Goal: Register for event/course: Sign up to attend an event or enroll in a course

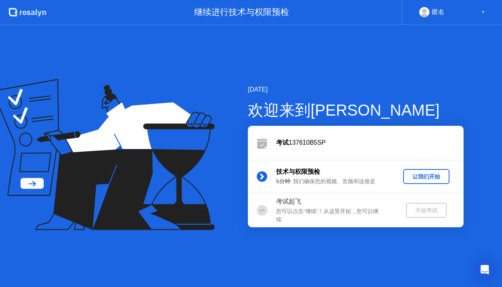
click at [430, 178] on div "让我们开始" at bounding box center [427, 176] width 40 height 7
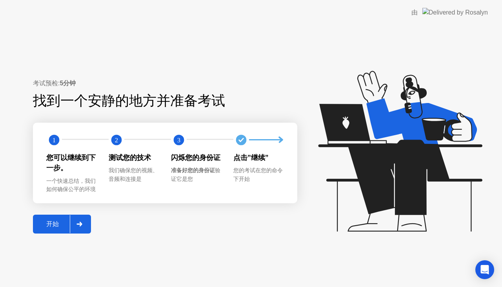
click at [75, 217] on div at bounding box center [79, 224] width 19 height 18
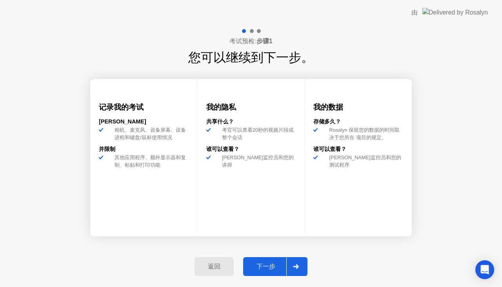
click at [279, 257] on button "下一步" at bounding box center [275, 266] width 64 height 19
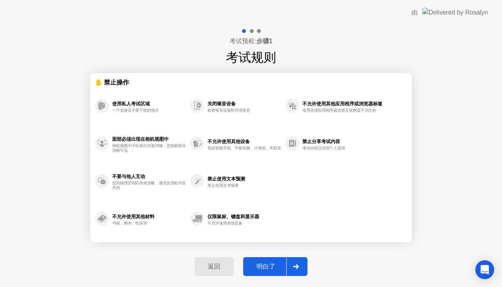
click at [288, 260] on div at bounding box center [296, 266] width 19 height 18
select select "**********"
select select "*******"
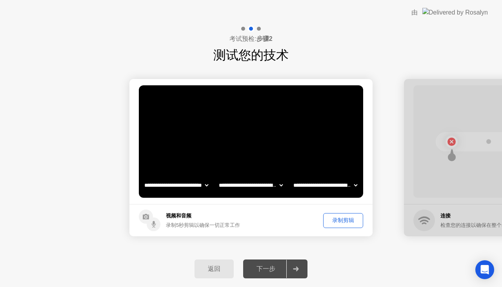
click at [349, 207] on footer "视频和音频 录制5秒剪辑以确保一切正常工作 录制剪辑" at bounding box center [251, 220] width 243 height 32
click at [349, 211] on footer "视频和音频 录制5秒剪辑以确保一切正常工作 录制剪辑" at bounding box center [251, 220] width 243 height 32
click at [356, 225] on button "录制剪辑" at bounding box center [343, 220] width 40 height 15
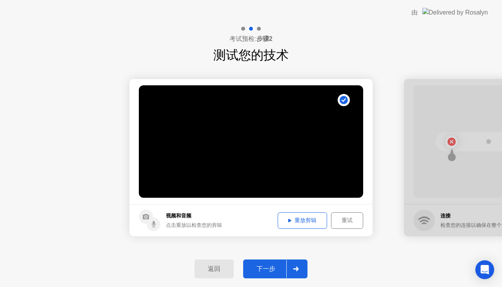
click at [265, 272] on div "下一步" at bounding box center [266, 269] width 41 height 8
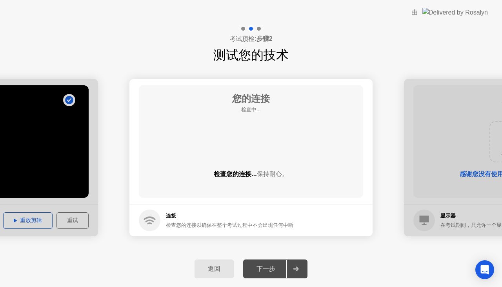
click at [265, 272] on div "下一步" at bounding box center [266, 269] width 41 height 8
click at [272, 254] on div "返回 下一步" at bounding box center [251, 268] width 502 height 36
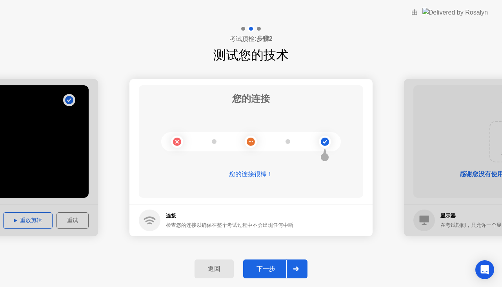
click at [285, 274] on button "下一步" at bounding box center [275, 268] width 64 height 19
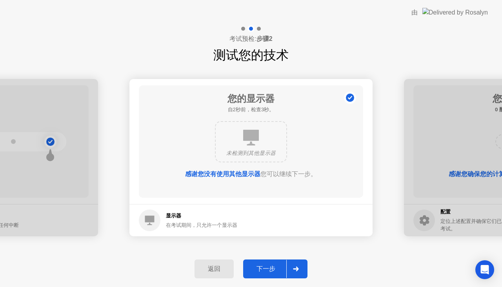
click at [299, 262] on div at bounding box center [296, 268] width 19 height 18
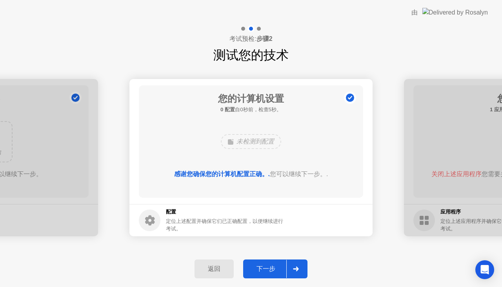
click at [299, 262] on div at bounding box center [296, 268] width 19 height 18
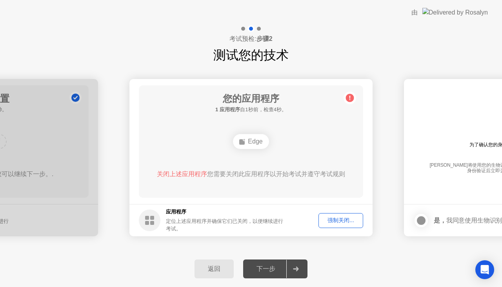
click at [350, 221] on div "强制关闭..." at bounding box center [340, 219] width 39 height 7
click at [208, 178] on div "关闭上述应用程序 您需要关闭此应用程序以开始考试并遵守考试规则" at bounding box center [251, 173] width 202 height 9
click at [174, 165] on div "您的应用程序 1 应用程序 自4秒前，检查1秒。 Edge 关闭上述应用程序 您需要关闭此应用程序以开始考试并遵守考试规则" at bounding box center [251, 141] width 225 height 112
click at [262, 150] on div "Edge" at bounding box center [251, 141] width 180 height 21
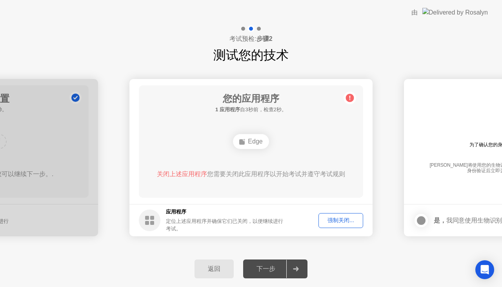
click at [206, 262] on button "返回" at bounding box center [214, 268] width 39 height 19
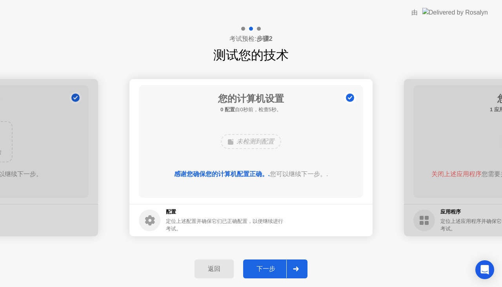
click at [254, 261] on button "下一步" at bounding box center [275, 268] width 64 height 19
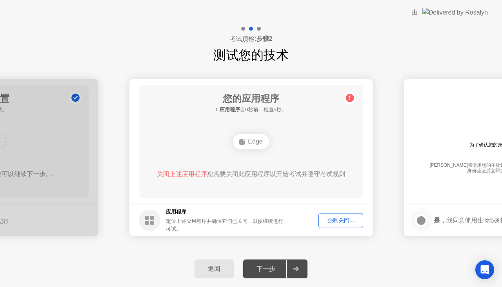
click at [353, 215] on button "强制关闭..." at bounding box center [341, 220] width 45 height 15
click at [206, 268] on div "返回" at bounding box center [214, 269] width 35 height 8
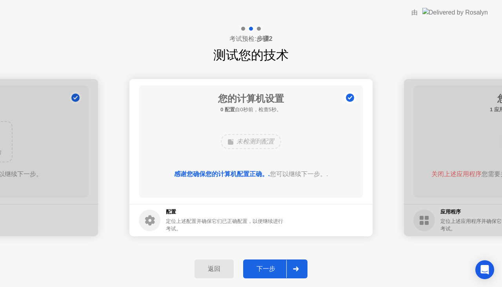
click at [206, 268] on div "返回" at bounding box center [214, 269] width 35 height 8
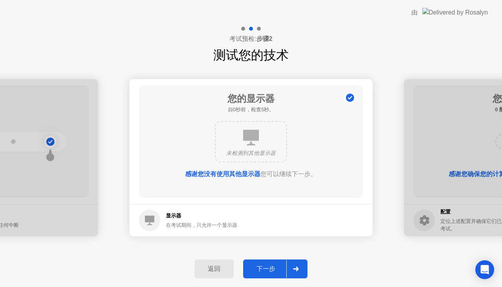
click at [206, 268] on div "返回" at bounding box center [214, 269] width 35 height 8
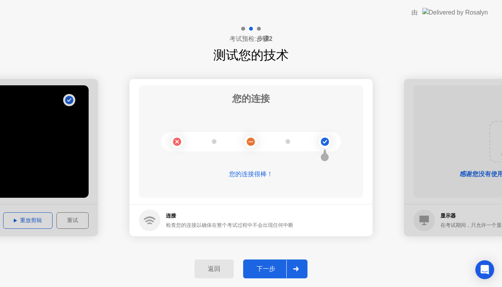
click at [206, 268] on div "返回" at bounding box center [214, 269] width 35 height 8
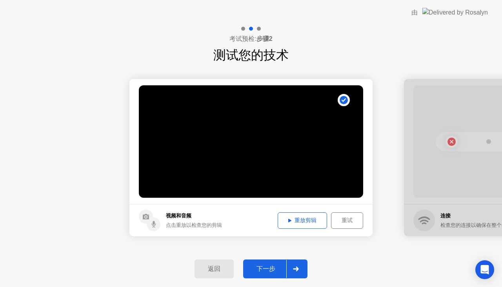
click at [275, 261] on button "下一步" at bounding box center [275, 268] width 64 height 19
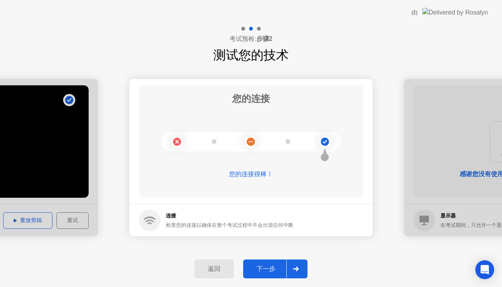
click at [275, 261] on button "下一步" at bounding box center [275, 268] width 64 height 19
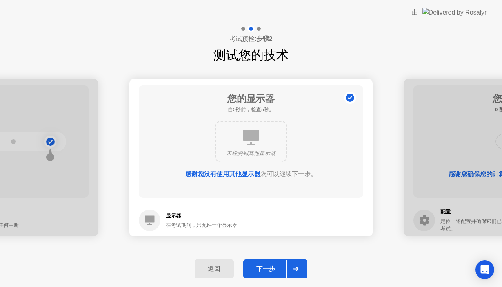
click at [275, 261] on button "下一步" at bounding box center [275, 268] width 64 height 19
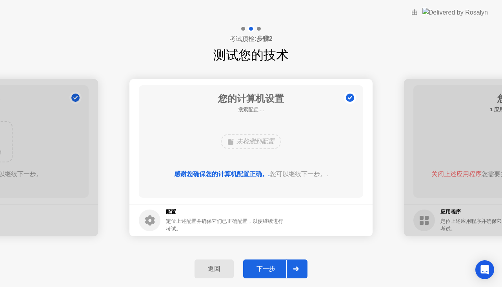
click at [275, 261] on button "下一步" at bounding box center [275, 268] width 64 height 19
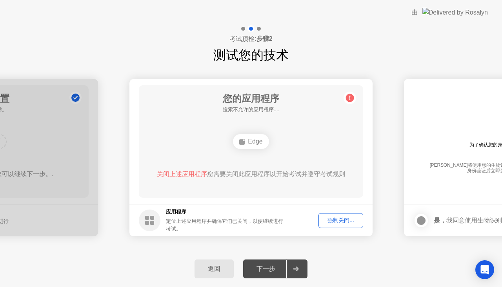
click at [336, 221] on div "强制关闭..." at bounding box center [340, 219] width 39 height 7
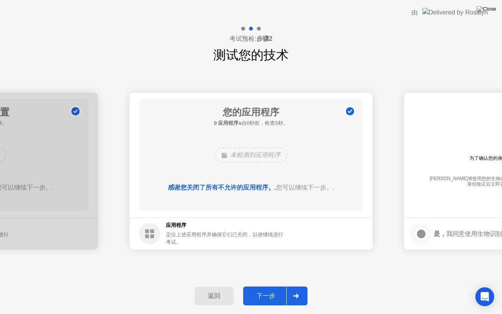
click at [298, 285] on div "返回 下一步" at bounding box center [251, 296] width 502 height 36
click at [301, 286] on div at bounding box center [296, 296] width 19 height 18
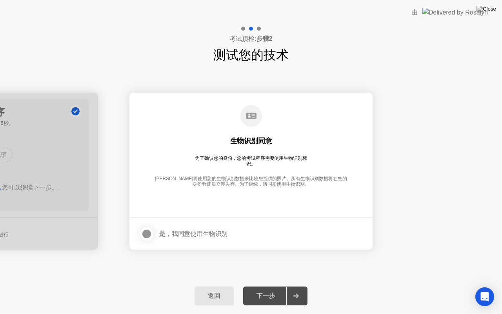
click at [133, 228] on footer "是， 我同意使用生物识别" at bounding box center [251, 233] width 243 height 32
click at [150, 234] on div at bounding box center [146, 233] width 9 height 9
click at [300, 283] on div "返回 下一步" at bounding box center [251, 296] width 502 height 36
click at [298, 284] on div "返回 下一步" at bounding box center [251, 296] width 502 height 36
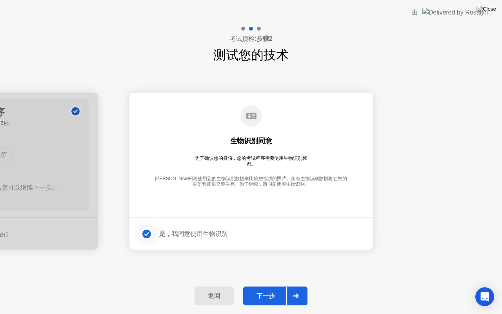
click at [298, 286] on div at bounding box center [296, 296] width 19 height 18
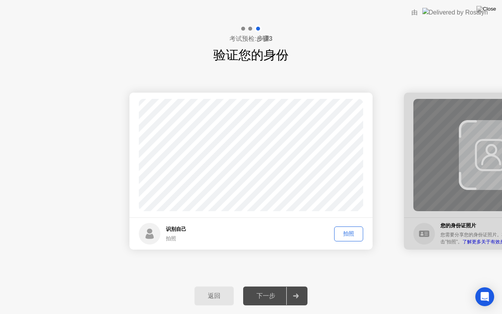
click at [344, 229] on button "拍照" at bounding box center [348, 233] width 29 height 15
click at [284, 286] on div "返回 下一步" at bounding box center [251, 296] width 502 height 36
click at [274, 286] on div "下一步" at bounding box center [266, 296] width 41 height 8
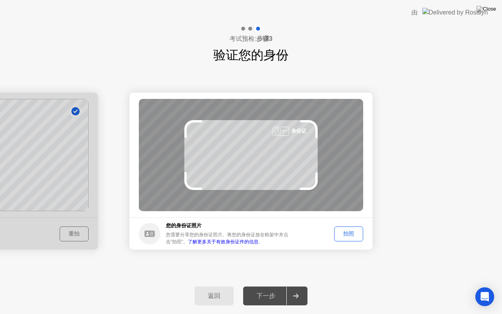
click at [351, 237] on div "拍照" at bounding box center [349, 233] width 24 height 7
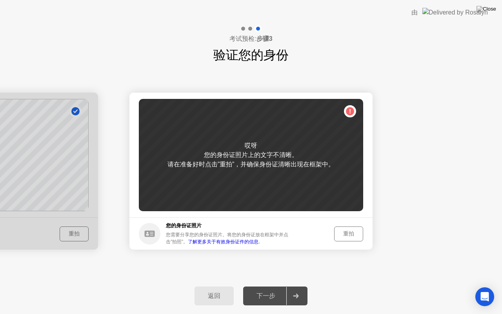
click at [486, 286] on div "返回 下一步" at bounding box center [251, 296] width 502 height 36
click at [358, 225] on footer "您的身份证照片 您需要分享您的身份证照片。将您的身份证放在框架中并点击”拍照”。 了解更多关于有效身份证件的信息. 重拍" at bounding box center [251, 233] width 243 height 32
click at [357, 234] on div "重拍" at bounding box center [349, 233] width 24 height 7
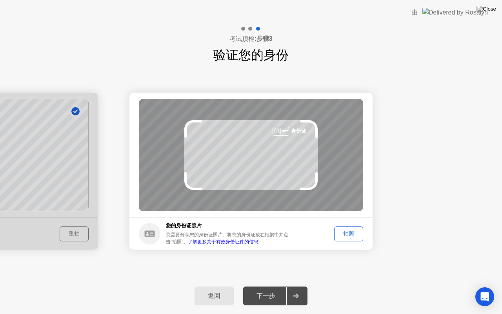
click at [351, 233] on div "拍照" at bounding box center [349, 233] width 24 height 7
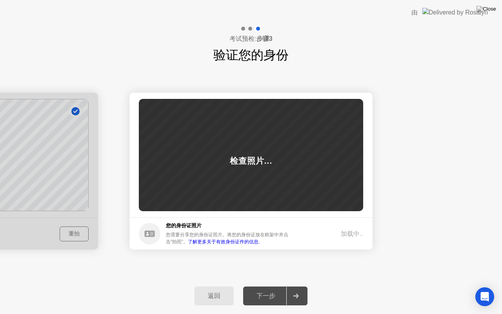
click at [351, 233] on div "加载中.." at bounding box center [352, 233] width 22 height 9
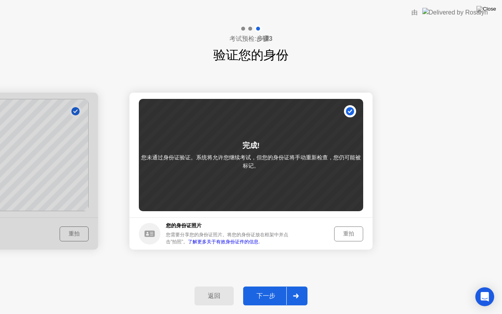
click at [267, 286] on div "下一步" at bounding box center [266, 296] width 41 height 8
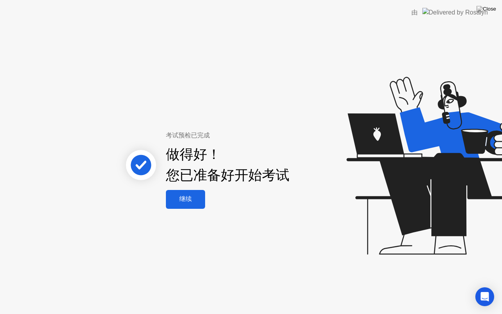
click at [195, 199] on div "继续" at bounding box center [185, 199] width 35 height 8
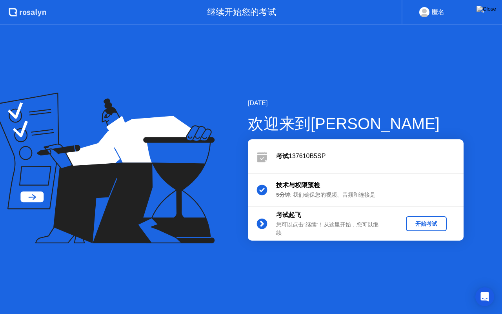
click at [418, 221] on div "开始考试" at bounding box center [426, 223] width 35 height 7
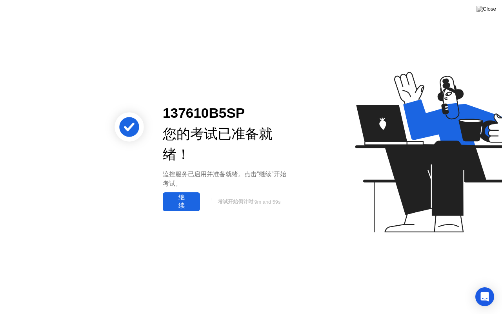
click at [189, 198] on div "继续" at bounding box center [181, 202] width 33 height 16
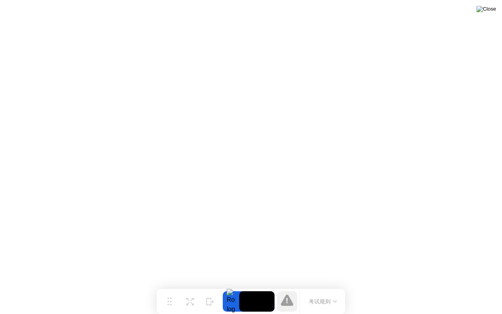
click at [491, 11] on img at bounding box center [487, 9] width 20 height 6
